Goal: Communication & Community: Answer question/provide support

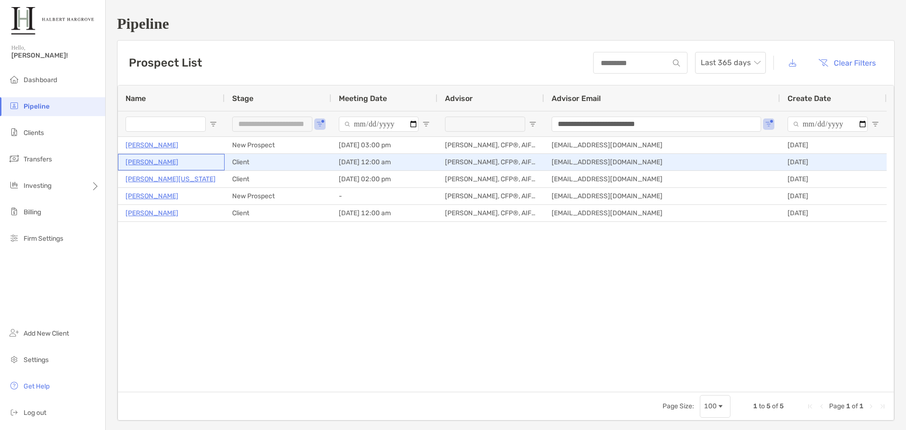
click at [148, 159] on p "[PERSON_NAME]" at bounding box center [152, 162] width 53 height 12
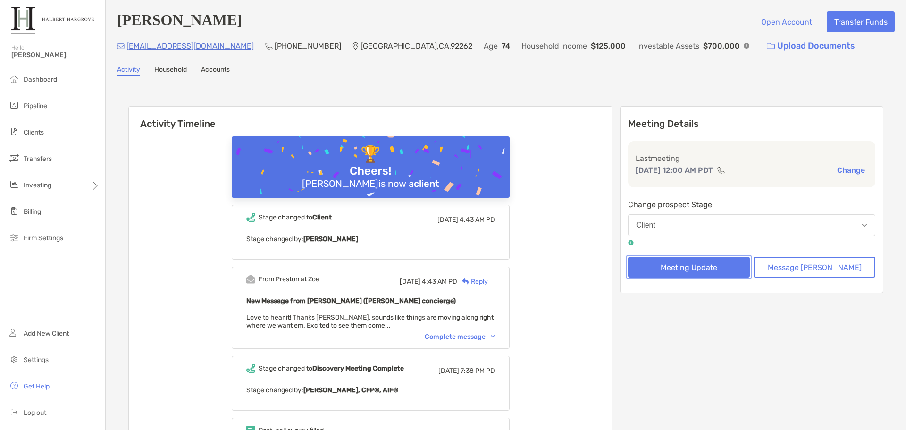
click at [699, 273] on button "Meeting Update" at bounding box center [689, 267] width 122 height 21
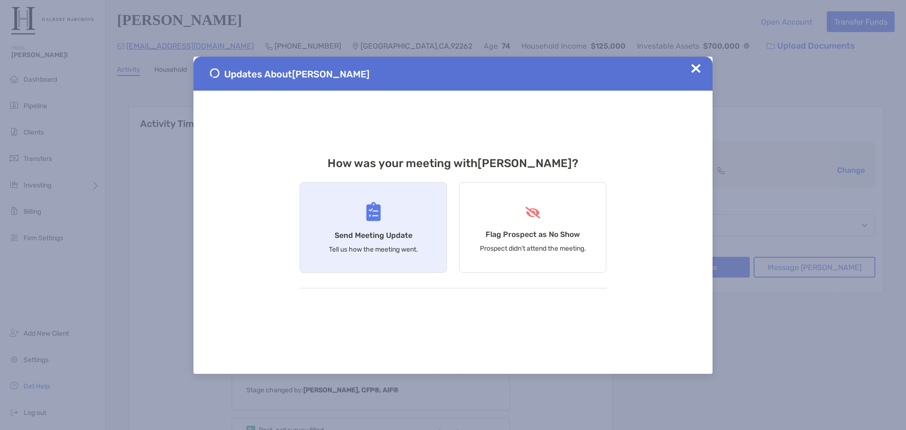
click at [388, 247] on p "Tell us how the meeting went." at bounding box center [373, 249] width 89 height 8
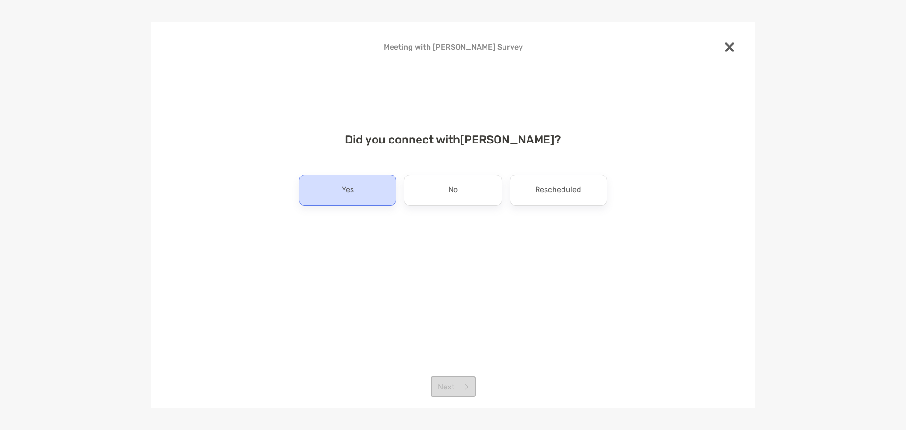
click at [367, 195] on div "Yes" at bounding box center [348, 190] width 98 height 31
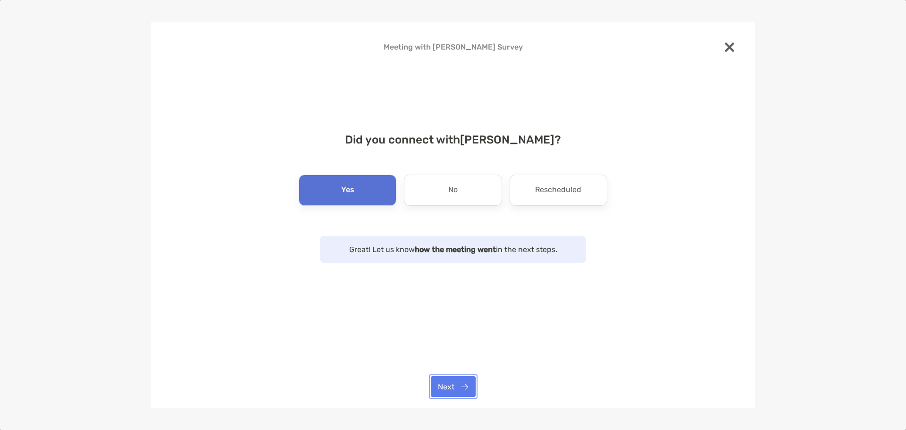
click at [456, 385] on button "Next" at bounding box center [453, 386] width 45 height 21
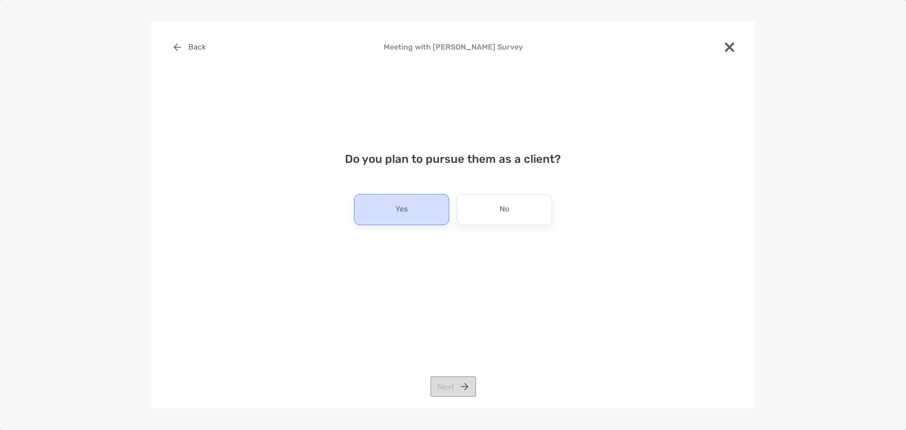
click at [412, 210] on div "Yes" at bounding box center [401, 209] width 95 height 31
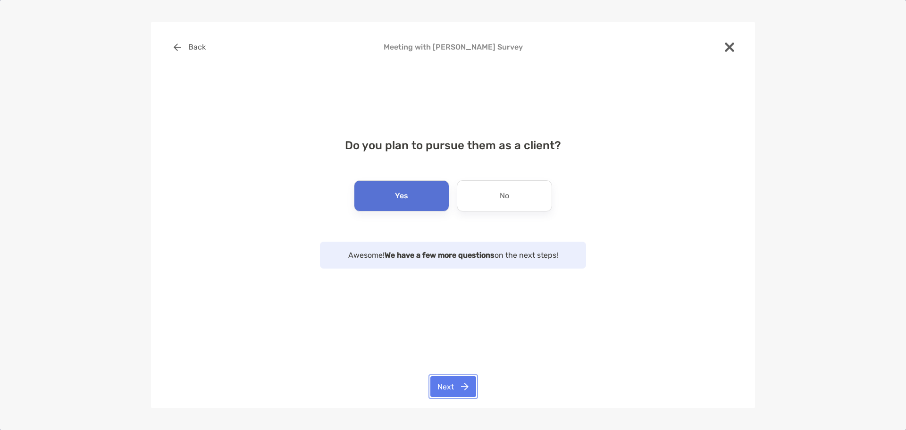
click at [457, 391] on button "Next" at bounding box center [454, 386] width 46 height 21
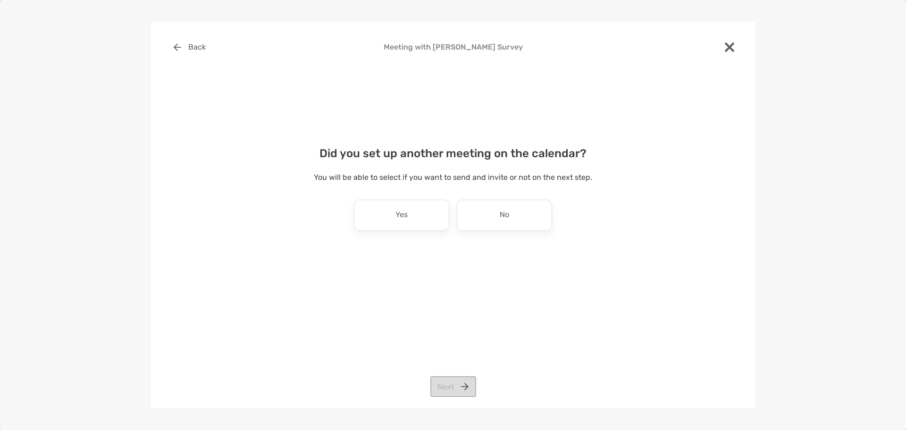
drag, startPoint x: 734, startPoint y: 42, endPoint x: 730, endPoint y: 68, distance: 25.8
click at [734, 43] on img at bounding box center [729, 46] width 9 height 9
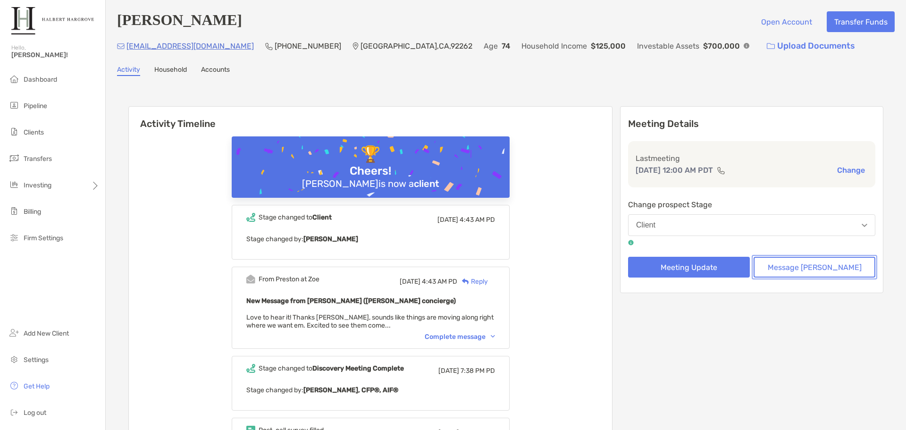
click at [819, 272] on button "Message Zoe" at bounding box center [815, 267] width 122 height 21
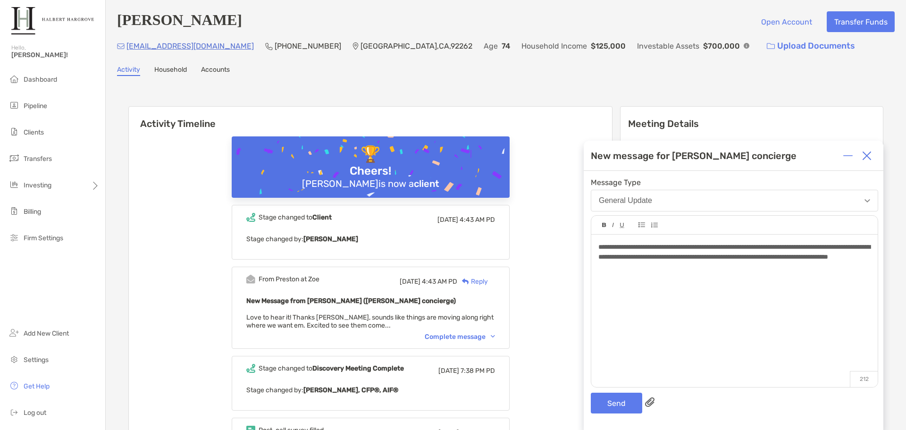
click at [788, 273] on div "**********" at bounding box center [734, 306] width 287 height 143
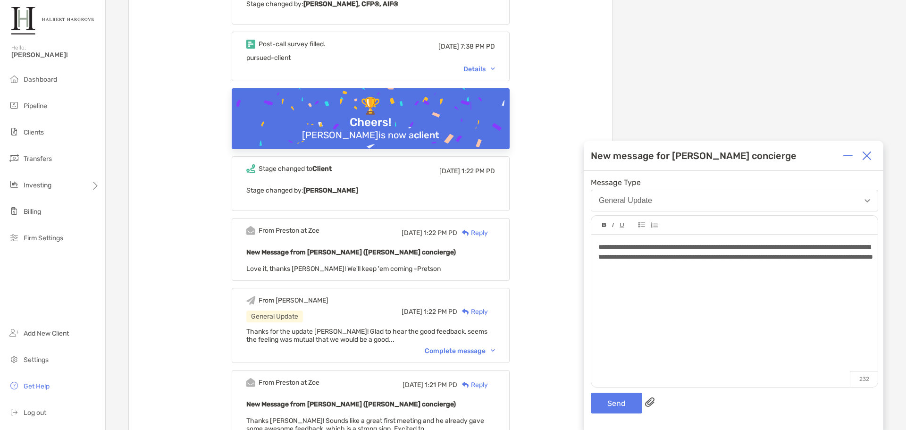
scroll to position [393, 0]
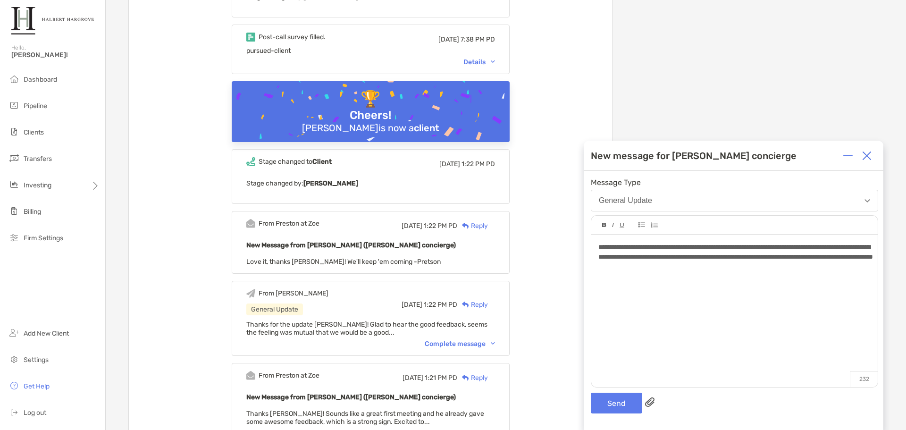
click at [446, 346] on div "Complete message" at bounding box center [460, 344] width 70 height 8
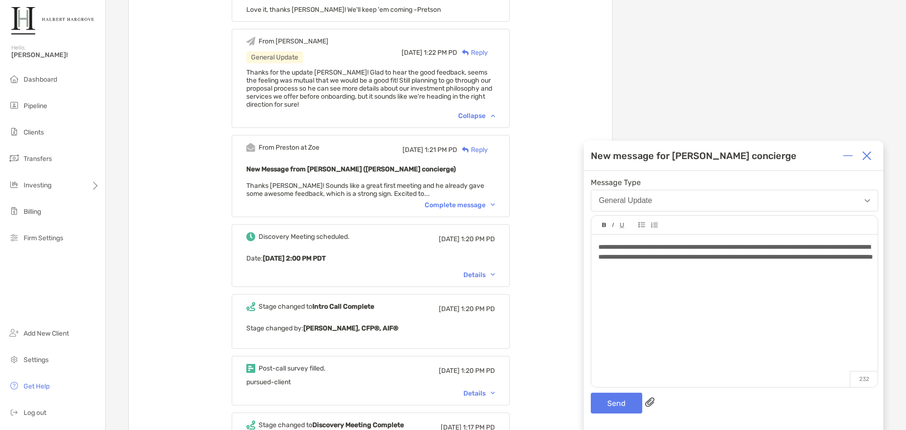
scroll to position [661, 0]
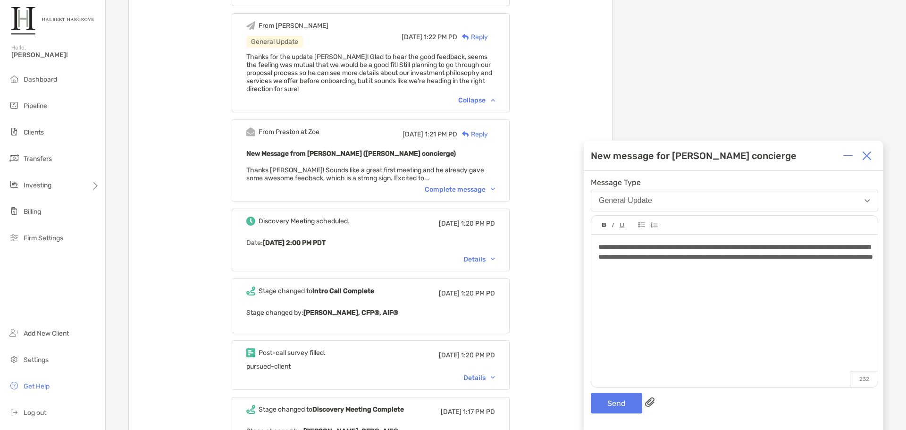
click at [458, 188] on div "Complete message" at bounding box center [460, 190] width 70 height 8
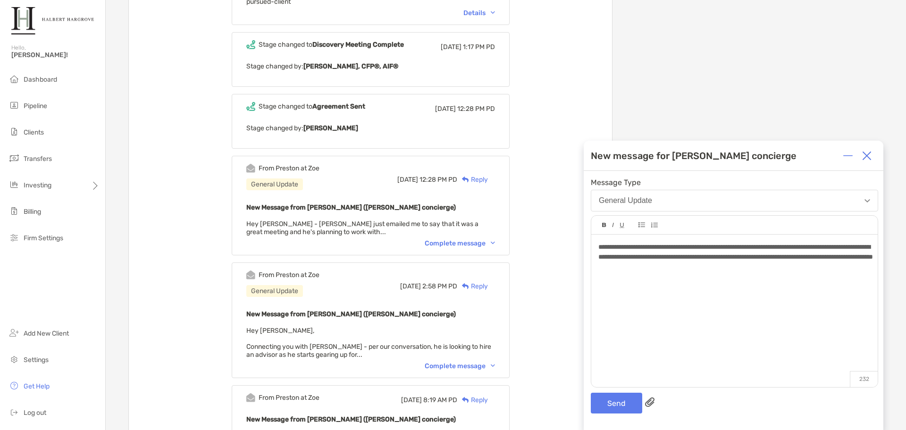
scroll to position [1054, 0]
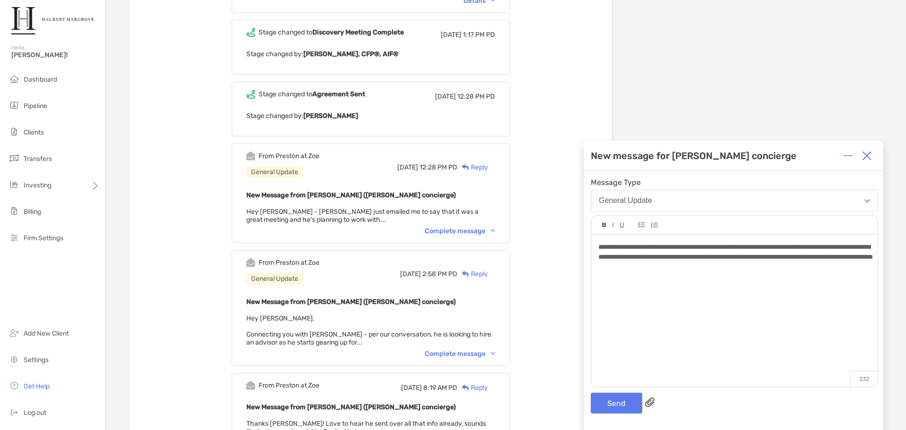
click at [470, 231] on div "Complete message" at bounding box center [460, 231] width 70 height 8
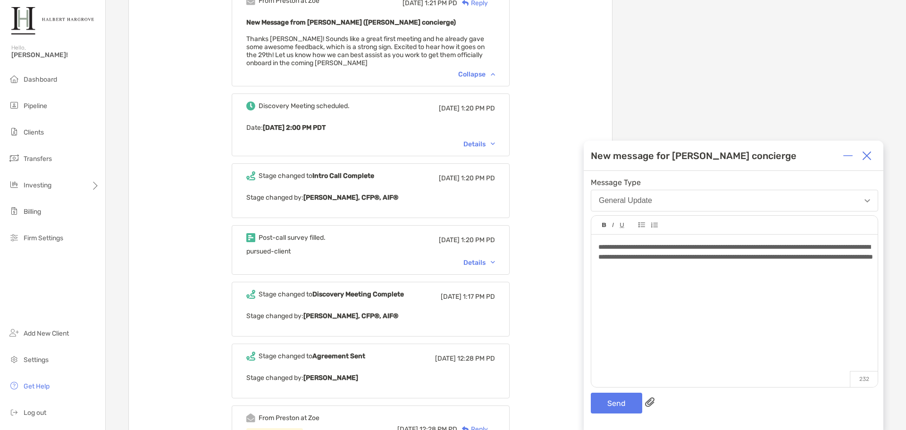
scroll to position [787, 0]
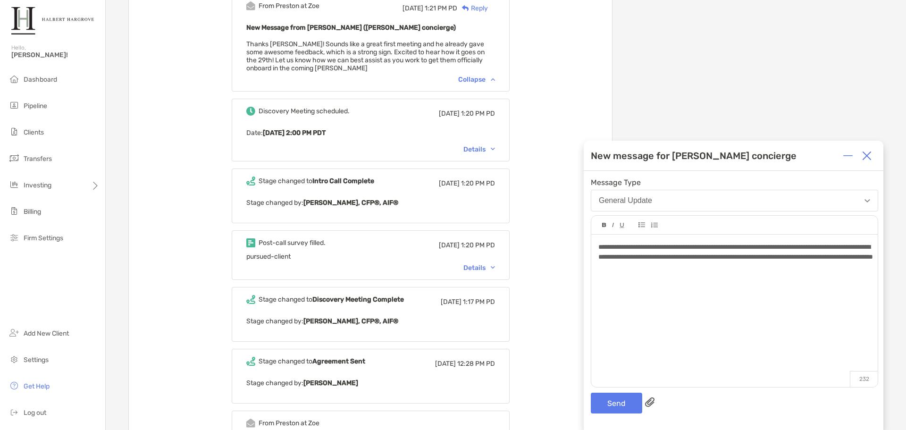
click at [495, 152] on div "Details" at bounding box center [480, 149] width 32 height 8
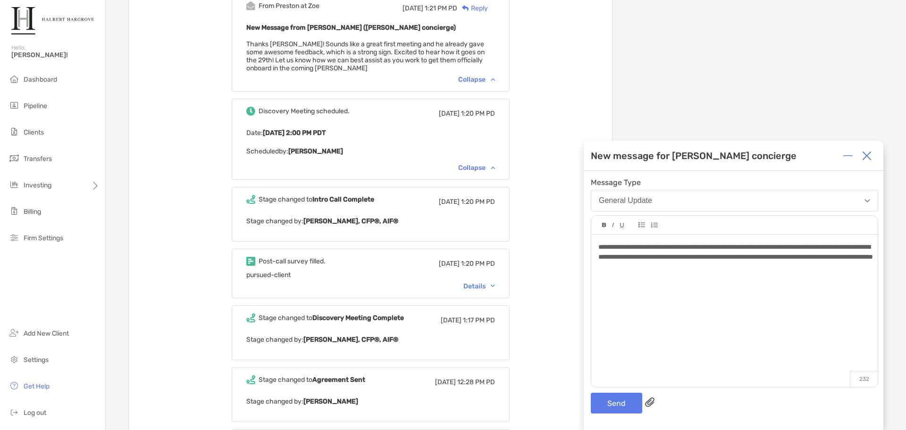
click at [495, 284] on div "Details" at bounding box center [480, 286] width 32 height 8
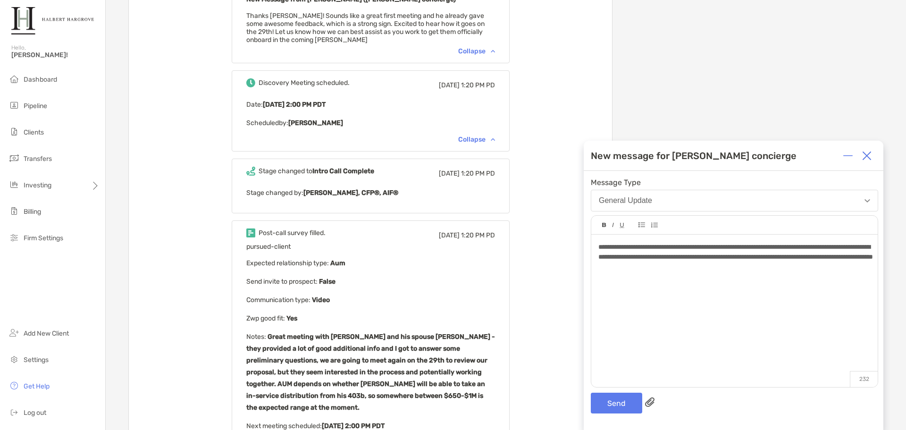
scroll to position [818, 0]
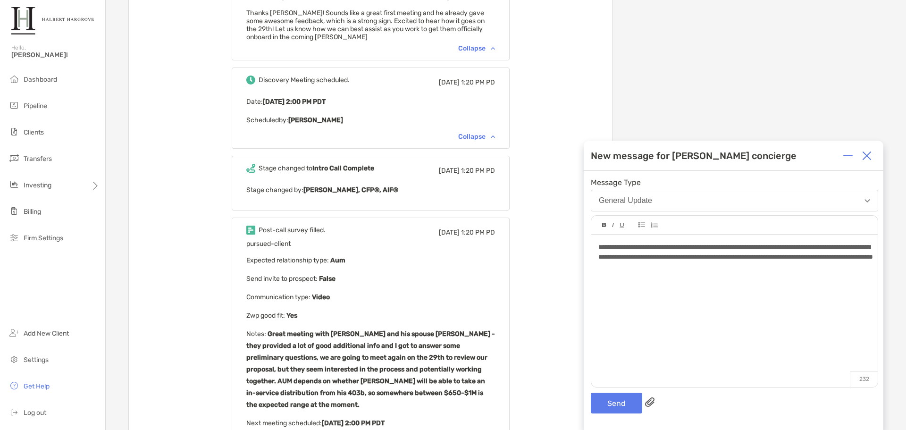
click at [805, 274] on div "**********" at bounding box center [734, 306] width 287 height 143
click at [611, 408] on button "Send" at bounding box center [616, 403] width 51 height 21
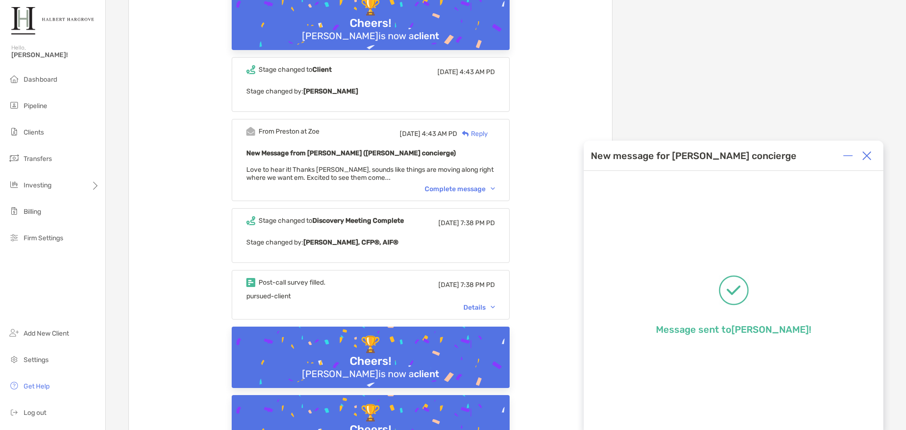
scroll to position [0, 0]
